Goal: Navigation & Orientation: Find specific page/section

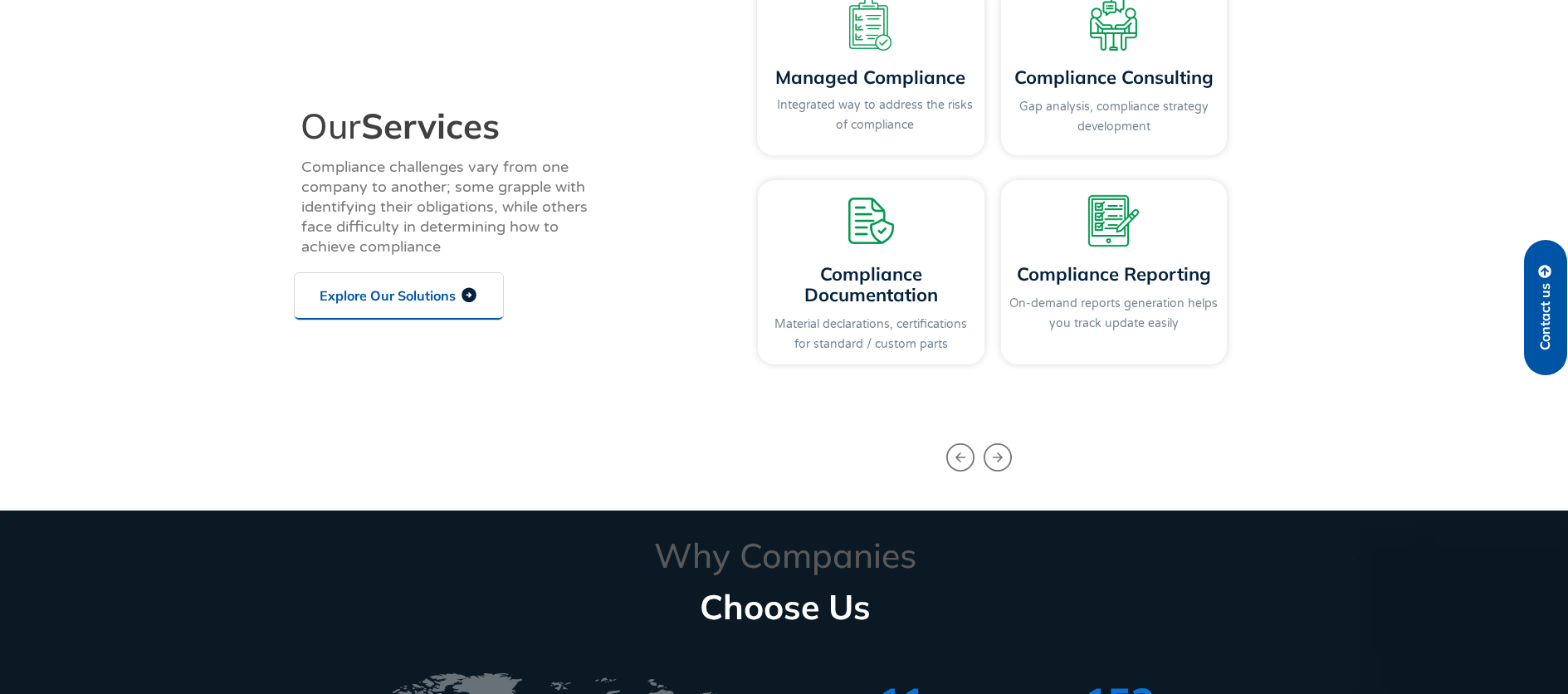
scroll to position [1700, 0]
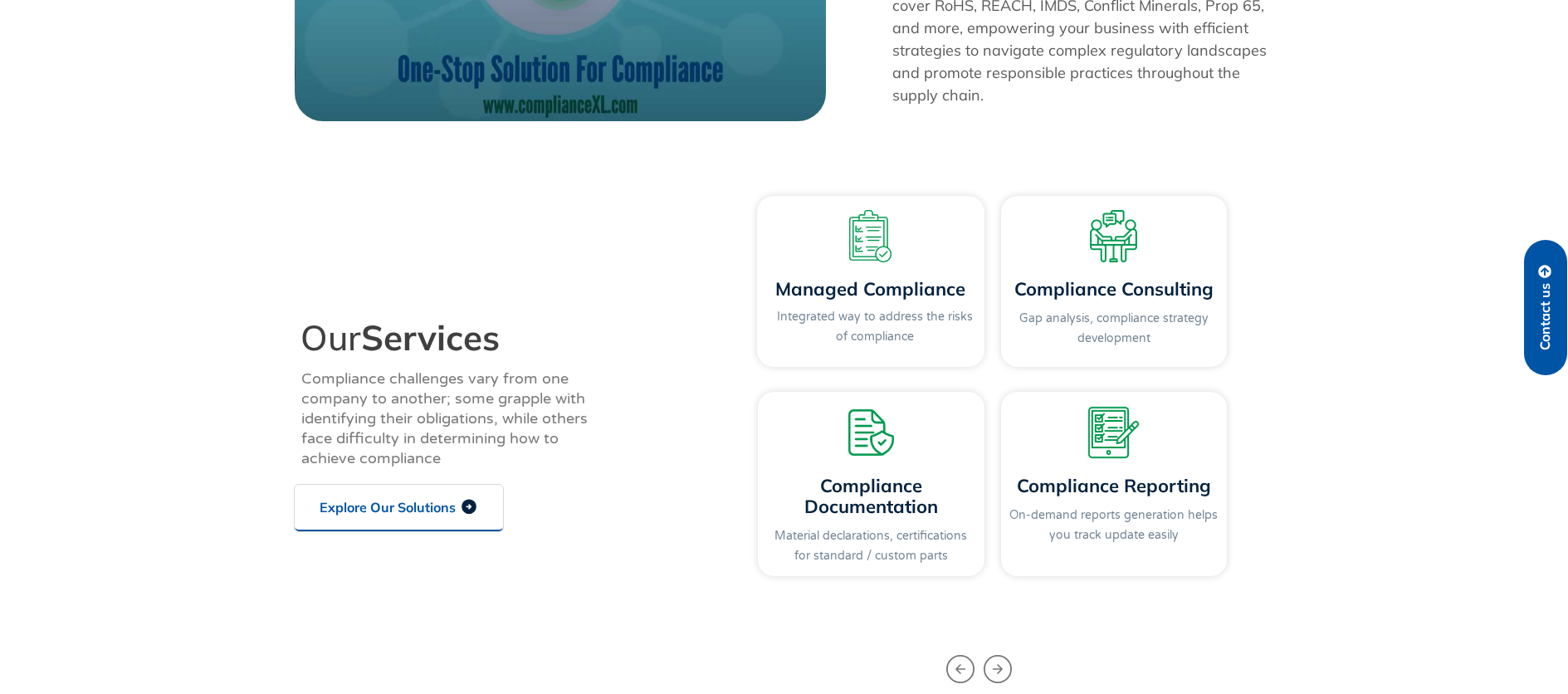
click at [426, 510] on span "Explore Our Solutions" at bounding box center [387, 507] width 136 height 14
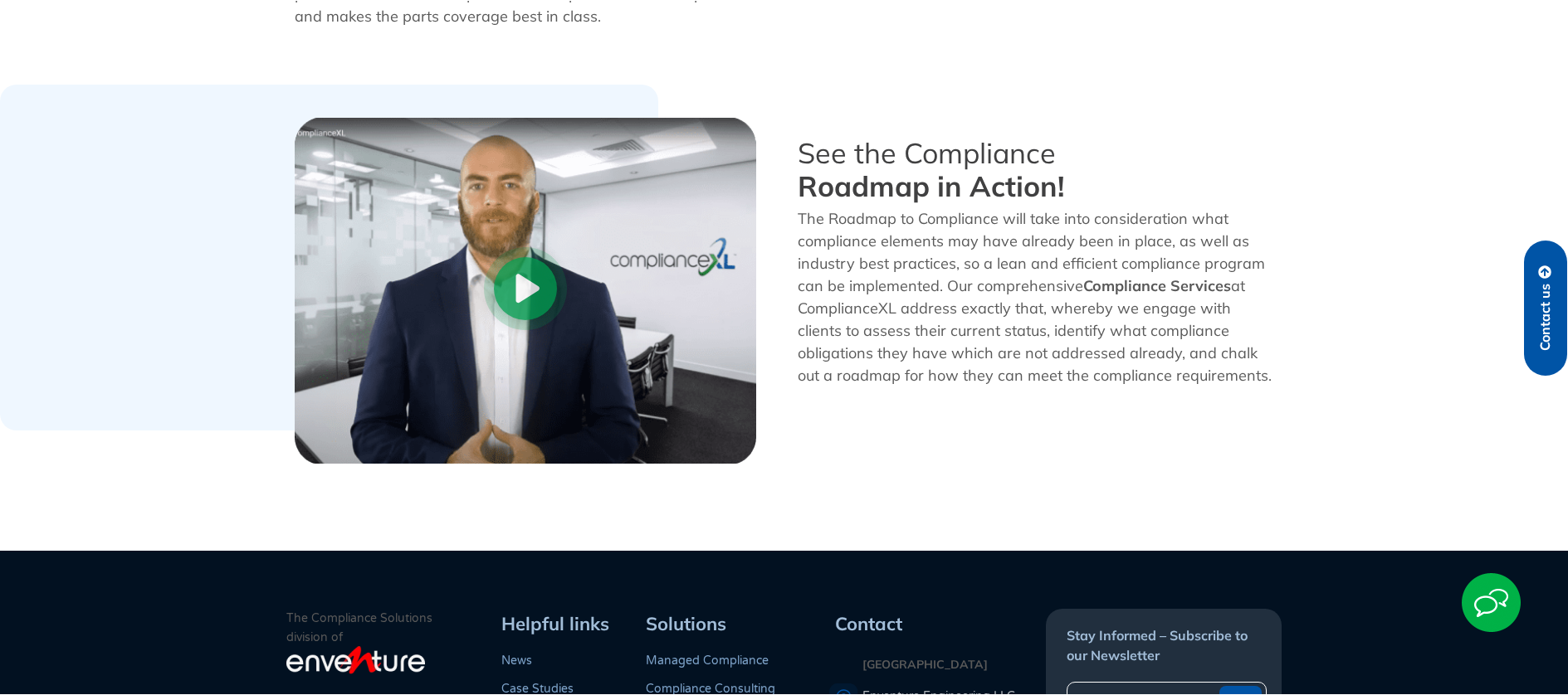
scroll to position [915, 0]
